Goal: Information Seeking & Learning: Learn about a topic

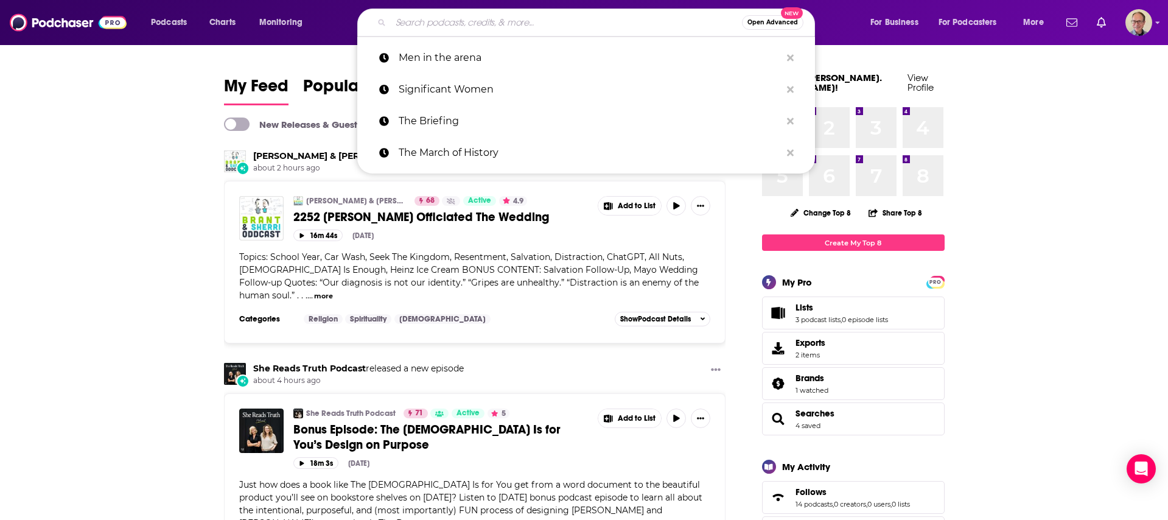
click at [467, 25] on input "Search podcasts, credits, & more..." at bounding box center [566, 22] width 351 height 19
click at [487, 148] on p "The March of History" at bounding box center [590, 153] width 382 height 32
type input "The March of History"
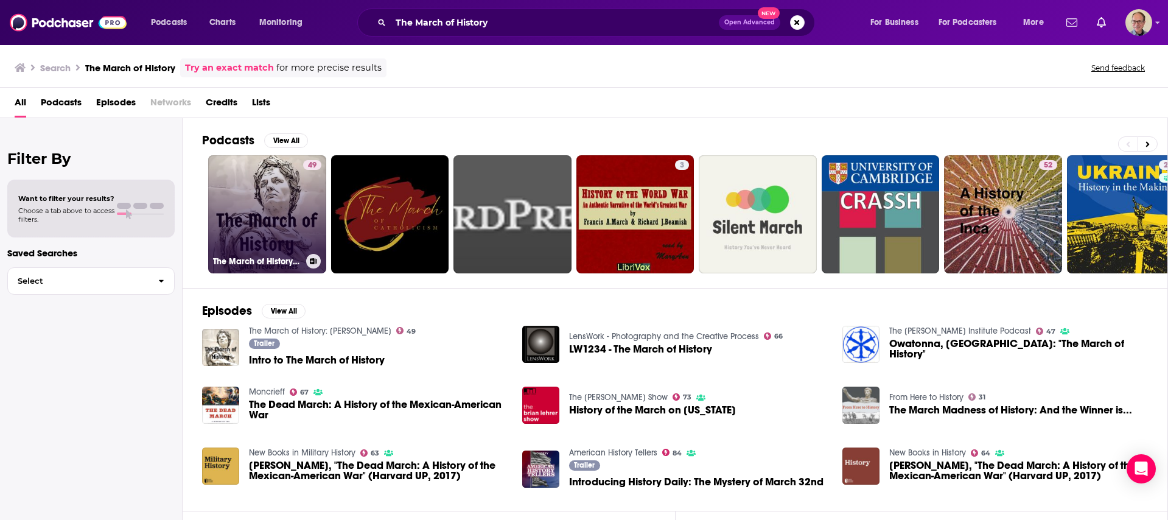
click at [294, 213] on link "49 The March of History: [PERSON_NAME]" at bounding box center [267, 214] width 118 height 118
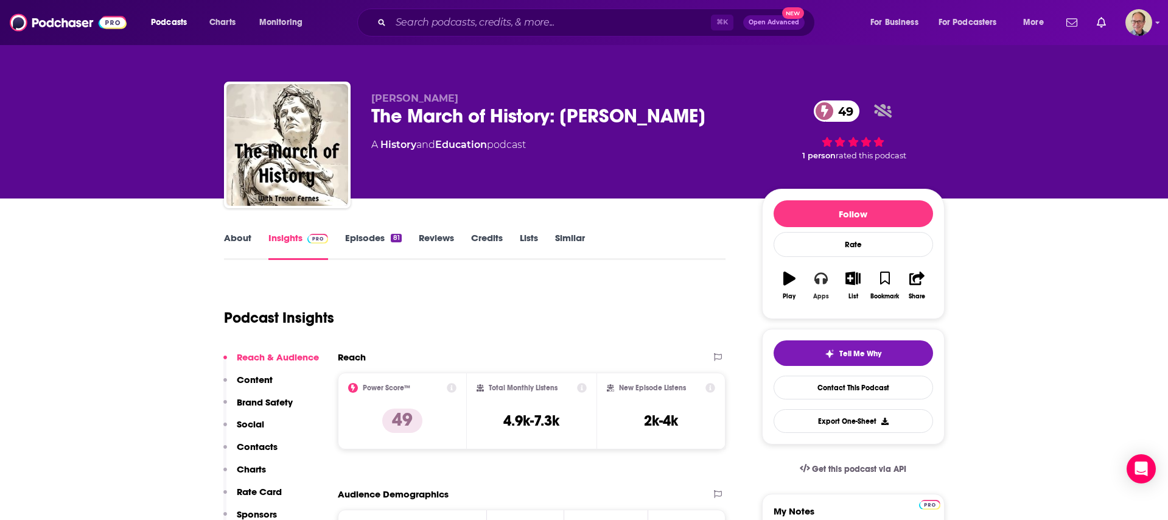
click at [828, 277] on button "Apps" at bounding box center [821, 285] width 32 height 44
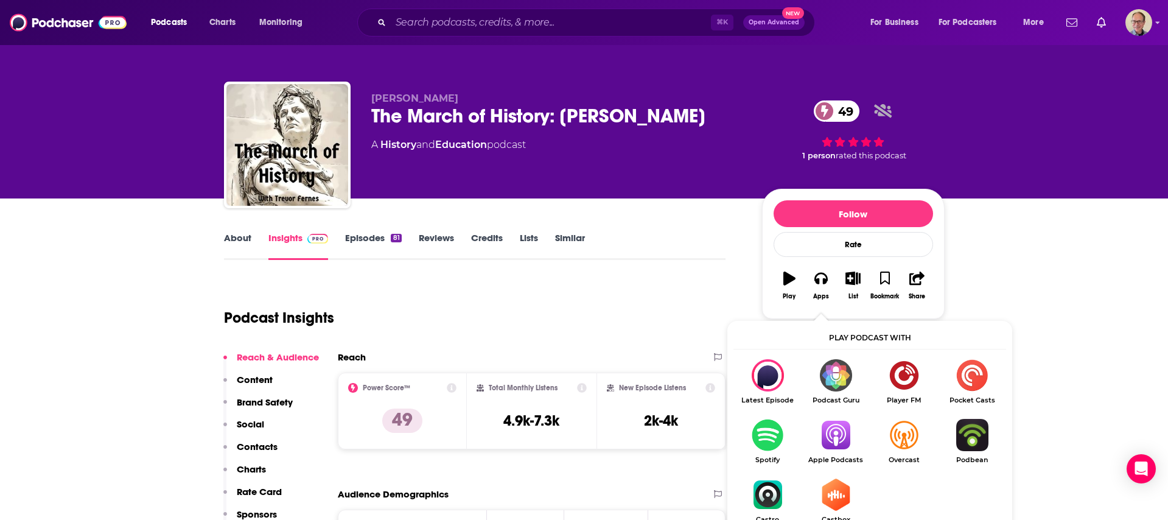
click at [844, 439] on img "Show Listen On dropdown" at bounding box center [835, 435] width 68 height 32
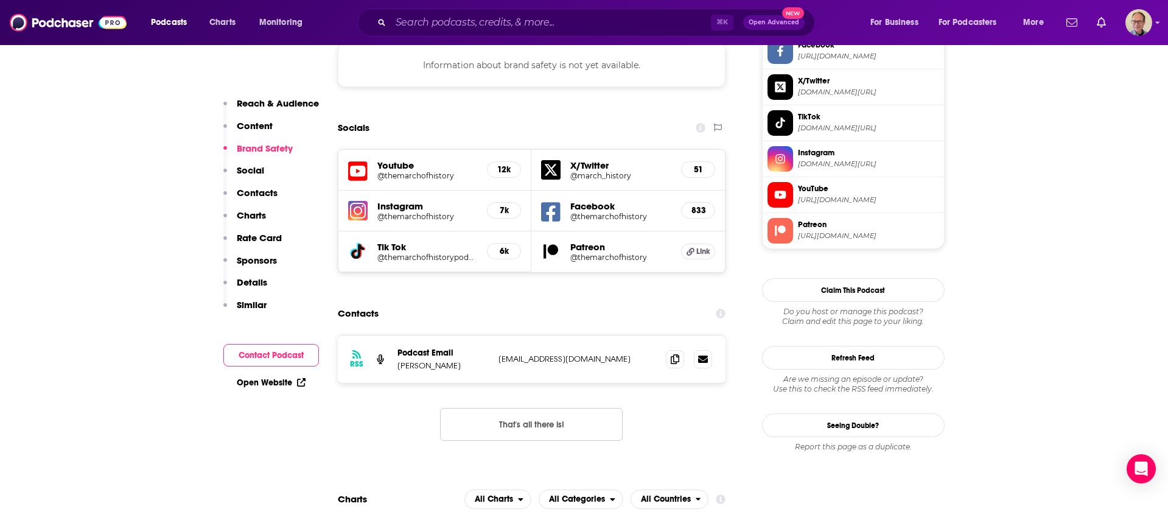
scroll to position [1093, 0]
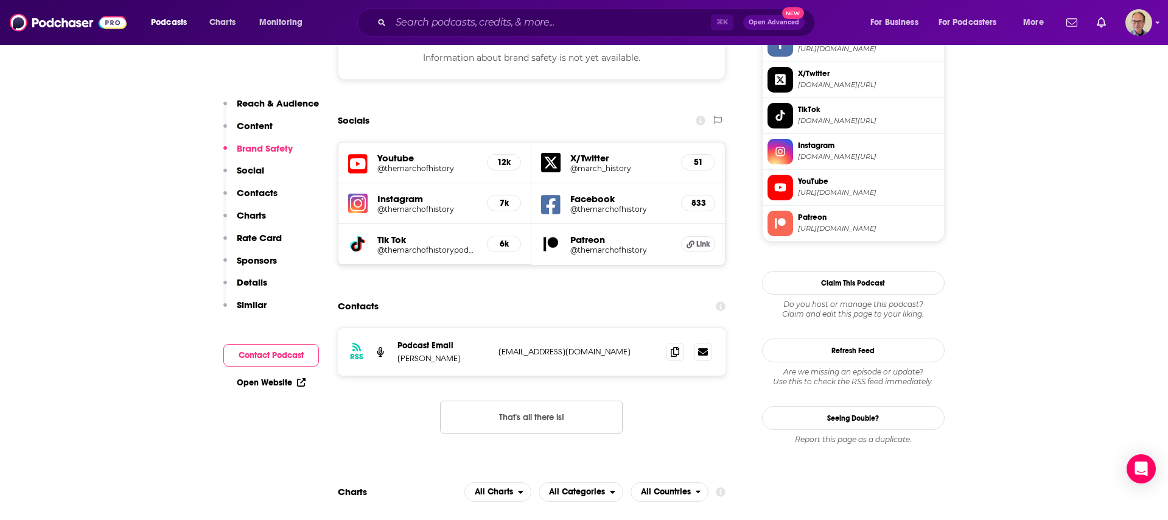
click at [267, 382] on link "Open Website" at bounding box center [271, 382] width 69 height 10
